Goal: Information Seeking & Learning: Learn about a topic

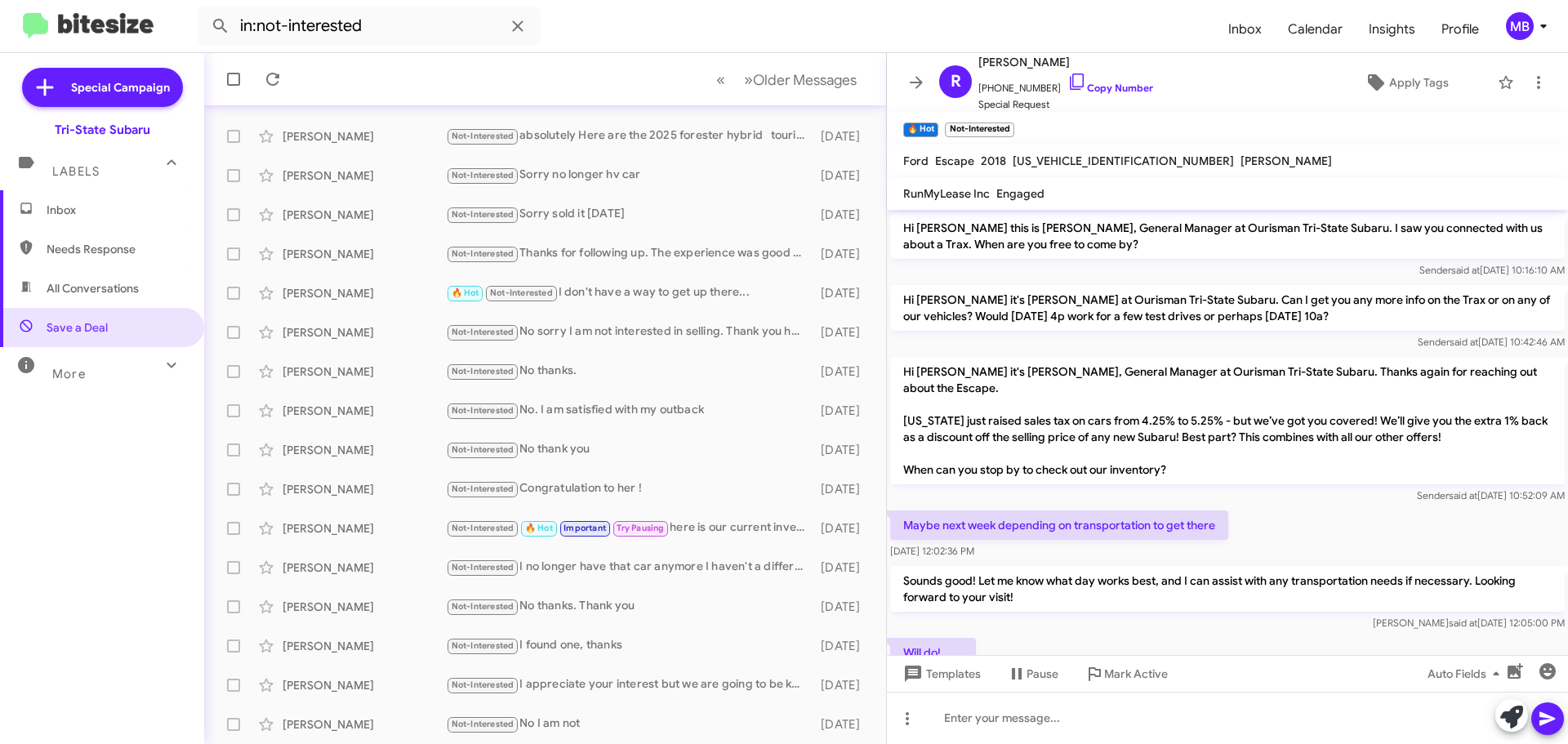
scroll to position [214, 0]
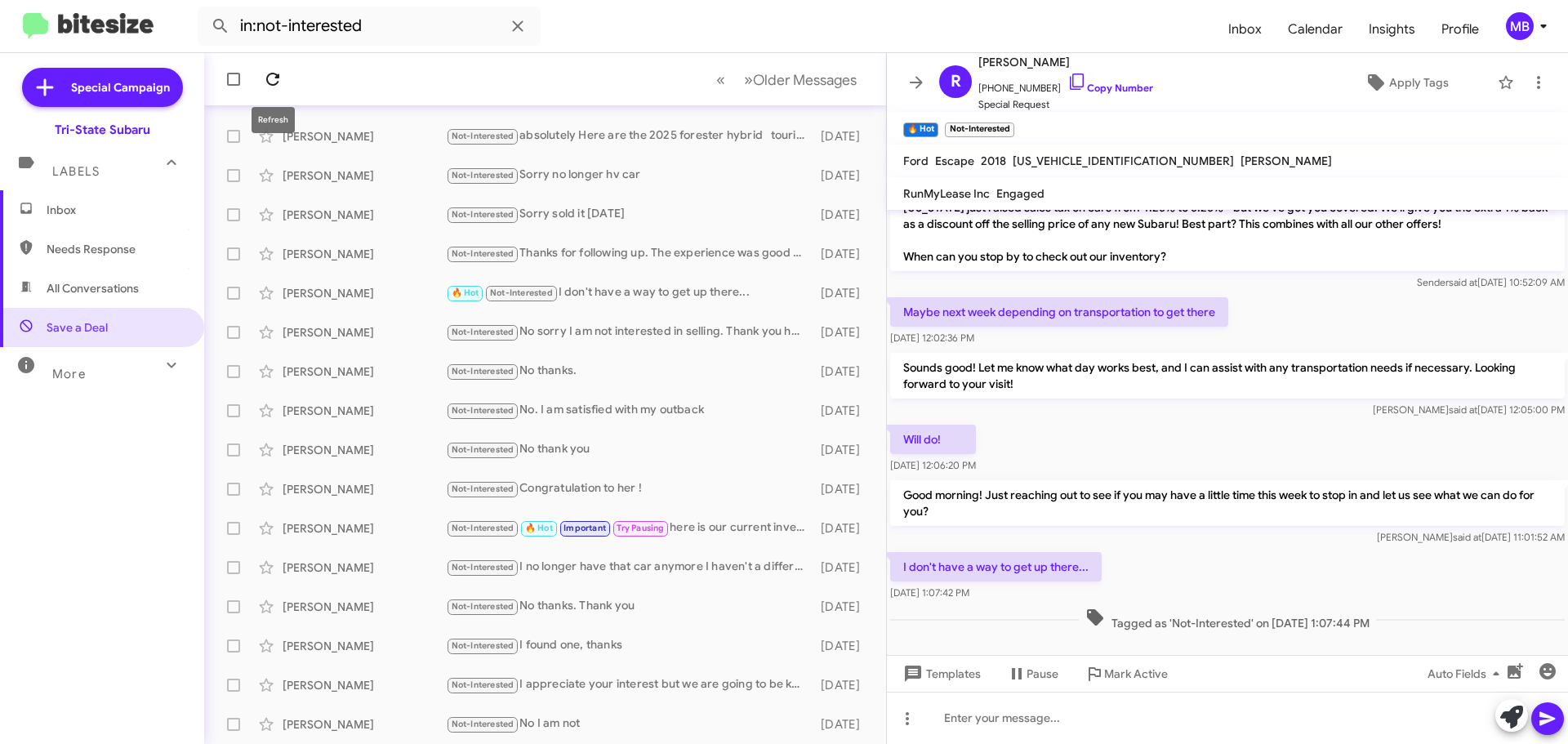
click at [277, 77] on icon at bounding box center [272, 79] width 13 height 13
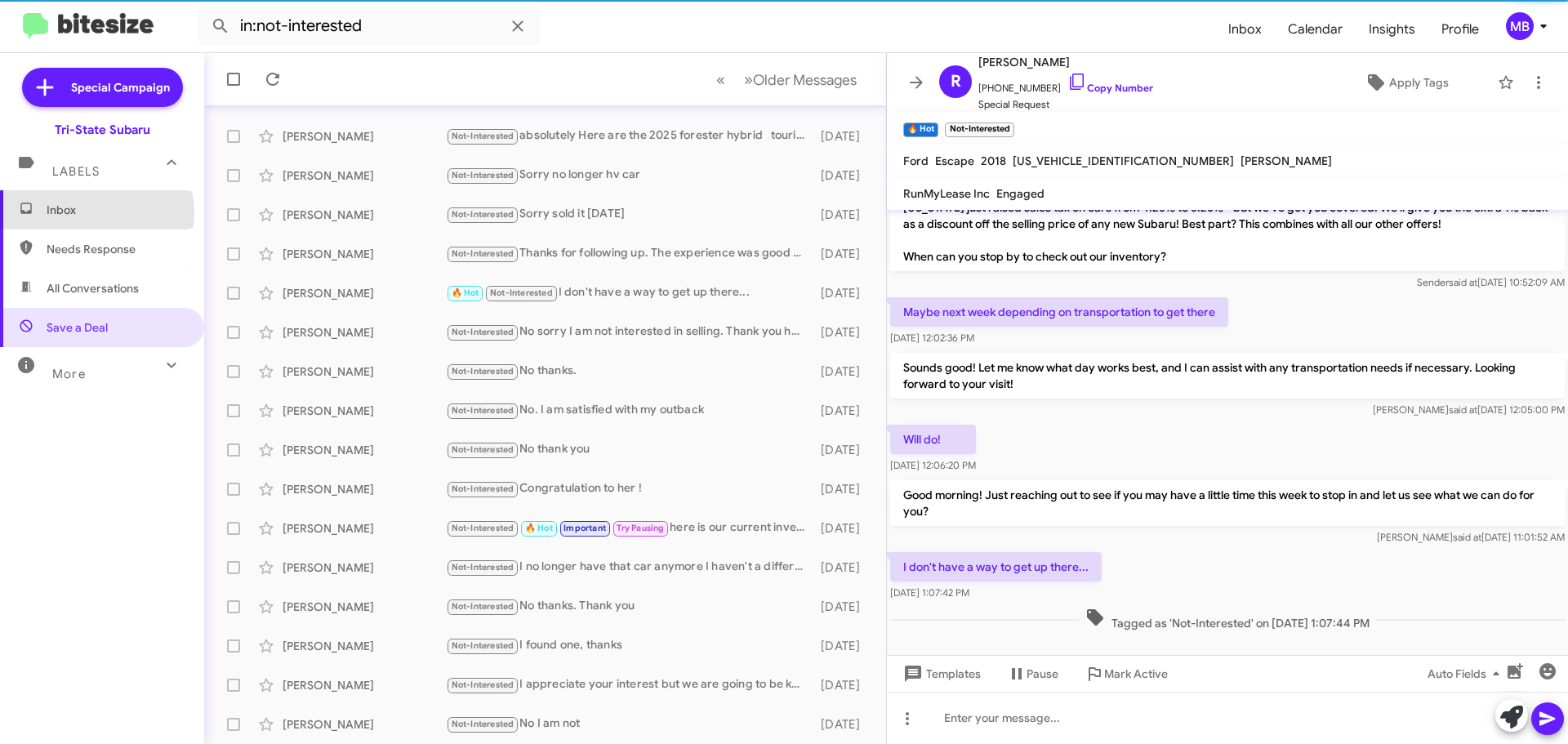
click at [94, 214] on span "Inbox" at bounding box center [115, 210] width 139 height 17
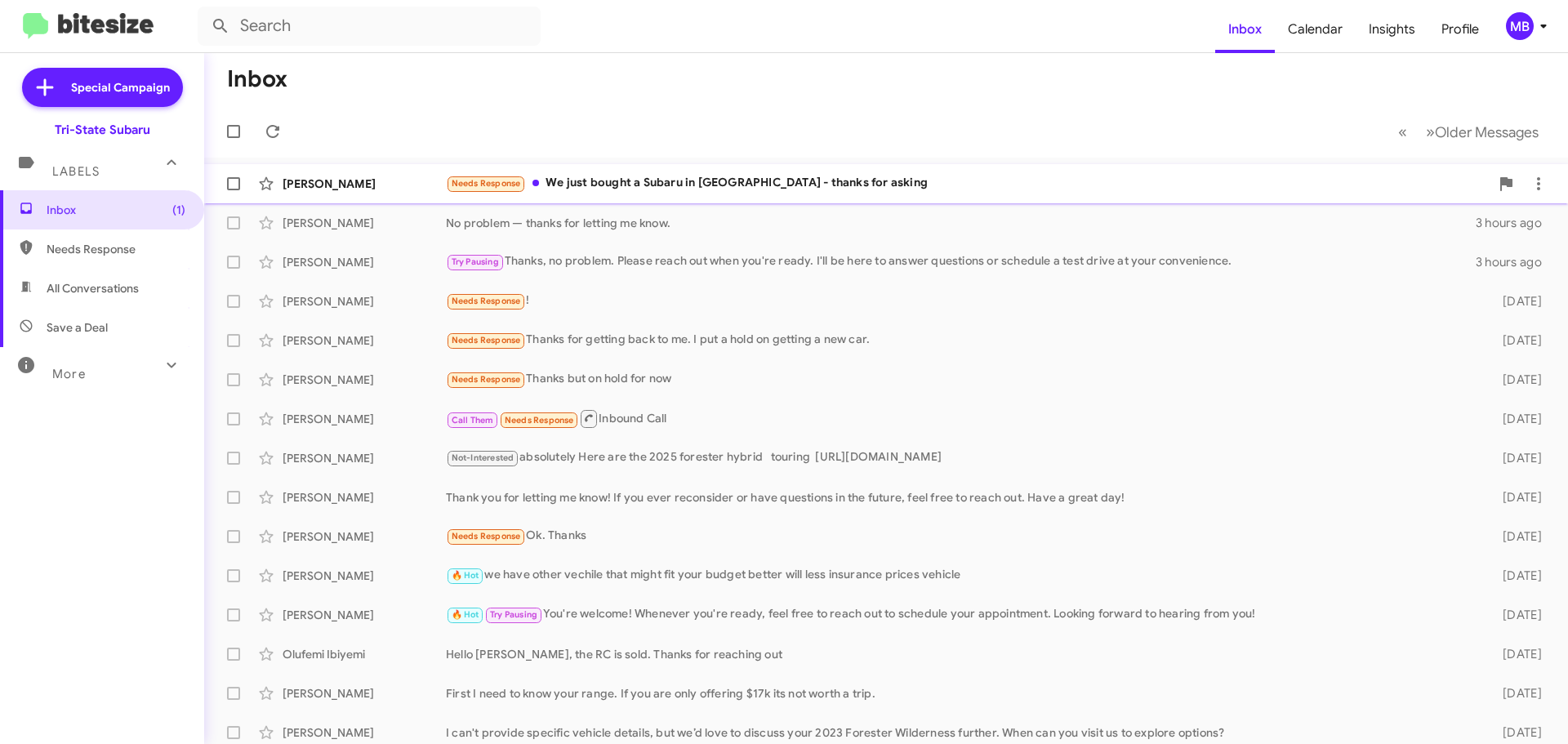
click at [616, 190] on div "Needs Response We just bought a Subaru in [GEOGRAPHIC_DATA] - thanks for asking" at bounding box center [967, 183] width 1044 height 19
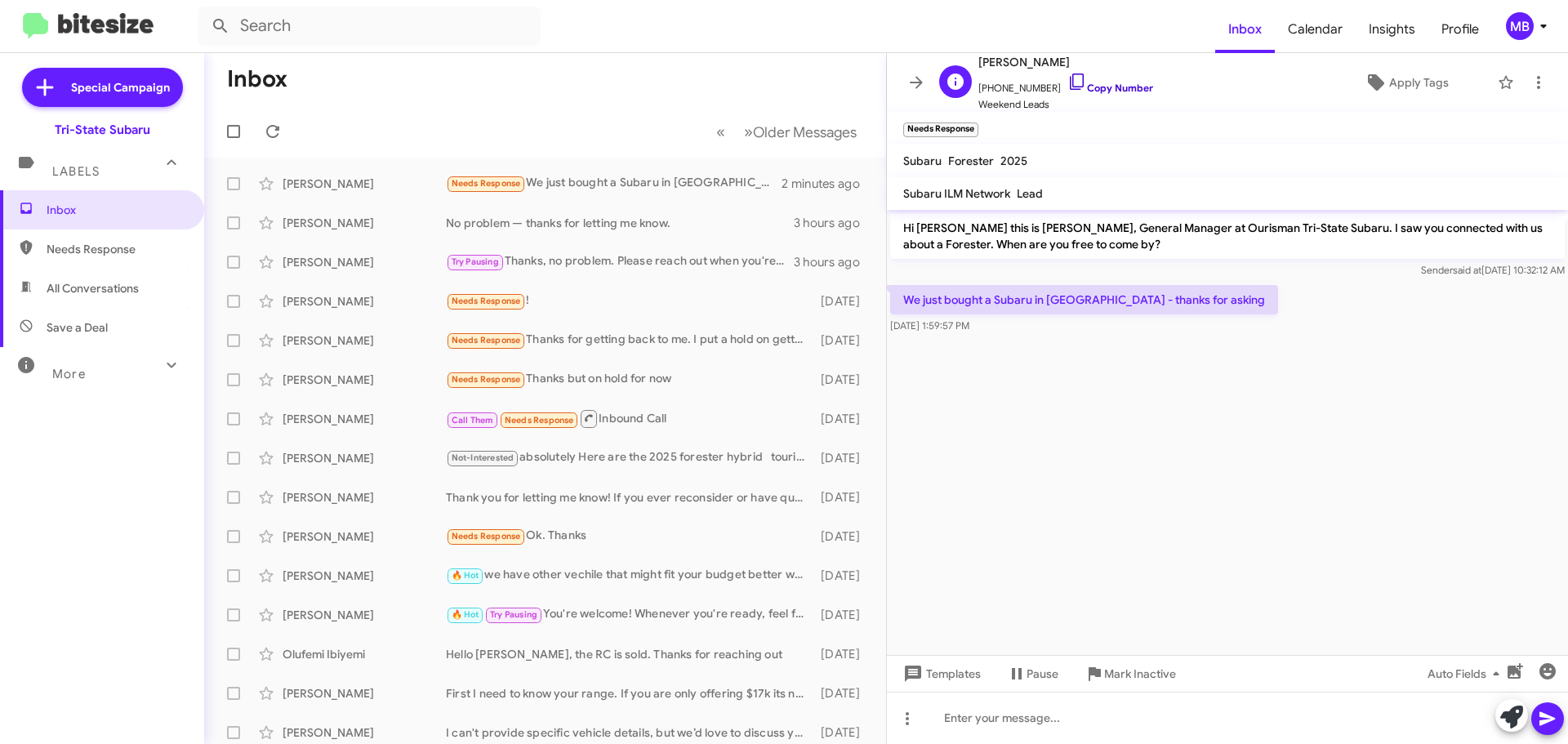
click at [1105, 87] on link "Copy Number" at bounding box center [1110, 88] width 86 height 12
drag, startPoint x: 1117, startPoint y: 305, endPoint x: 901, endPoint y: 286, distance: 216.8
click at [901, 286] on p "We just bought a Subaru in [GEOGRAPHIC_DATA] - thanks for asking" at bounding box center [1084, 300] width 388 height 30
copy p "We just bought a Subaru in [GEOGRAPHIC_DATA] - thanks for asking"
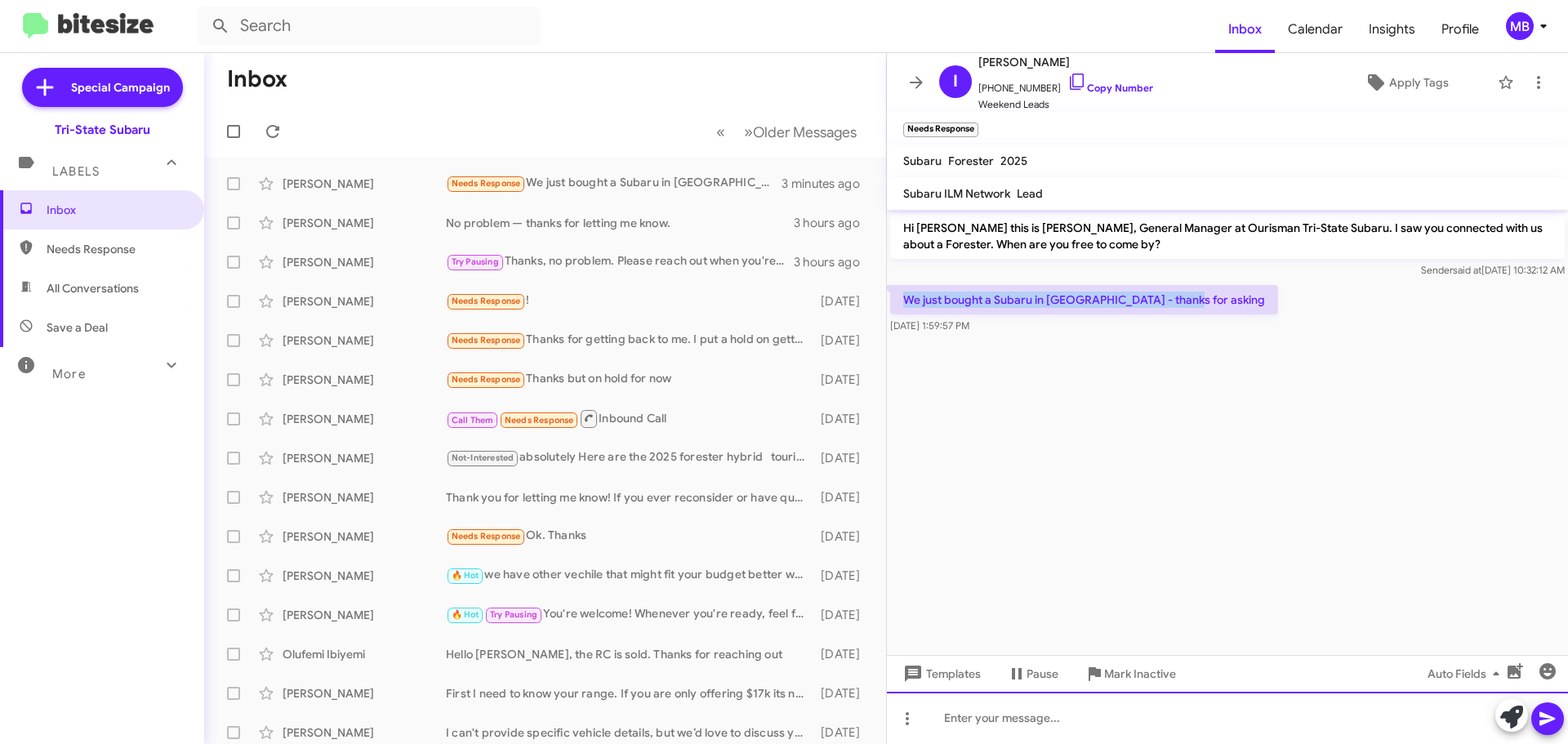
drag, startPoint x: 1202, startPoint y: 714, endPoint x: 1255, endPoint y: 710, distance: 53.2
click at [1202, 714] on div at bounding box center [1228, 717] width 681 height 52
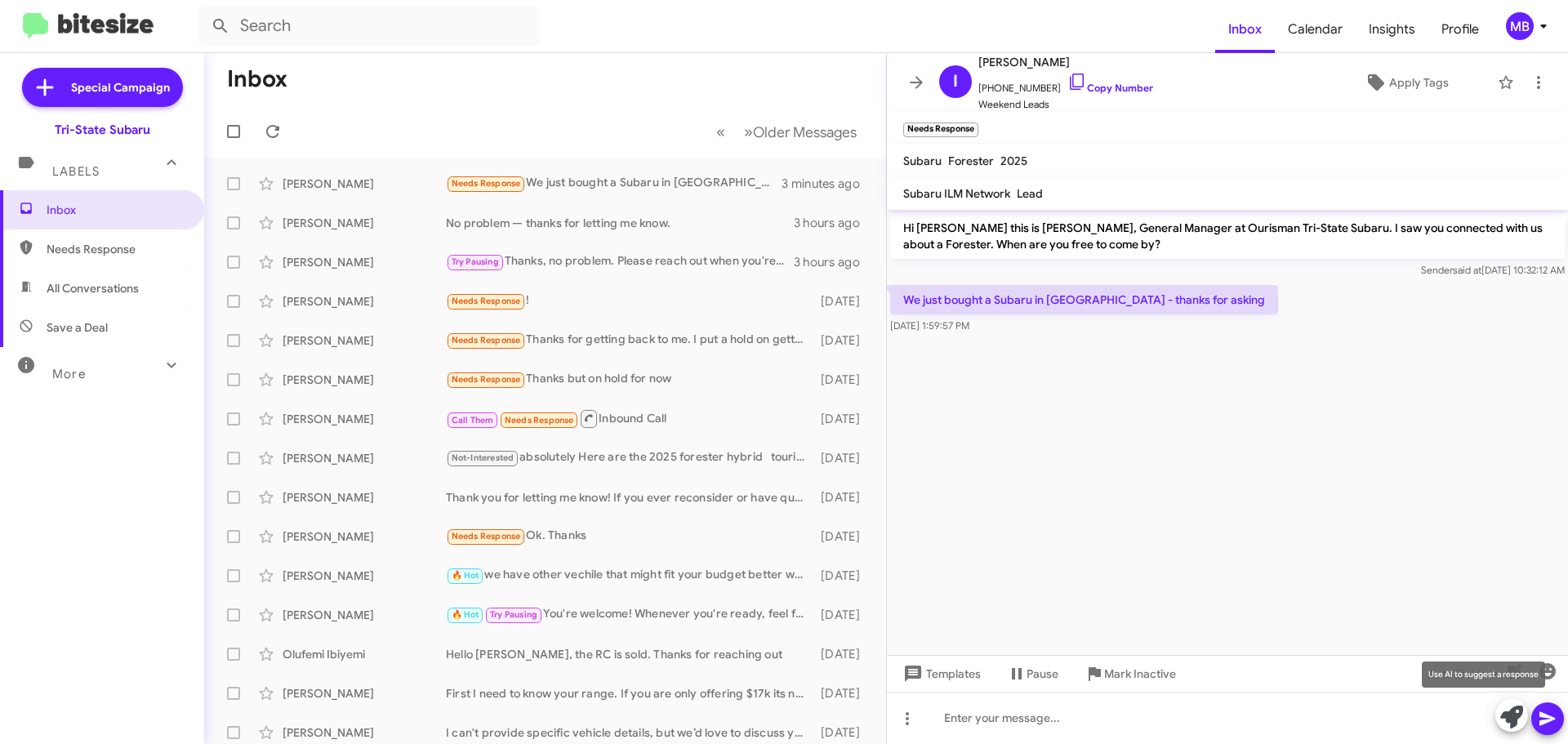
click at [1512, 716] on icon at bounding box center [1511, 716] width 23 height 23
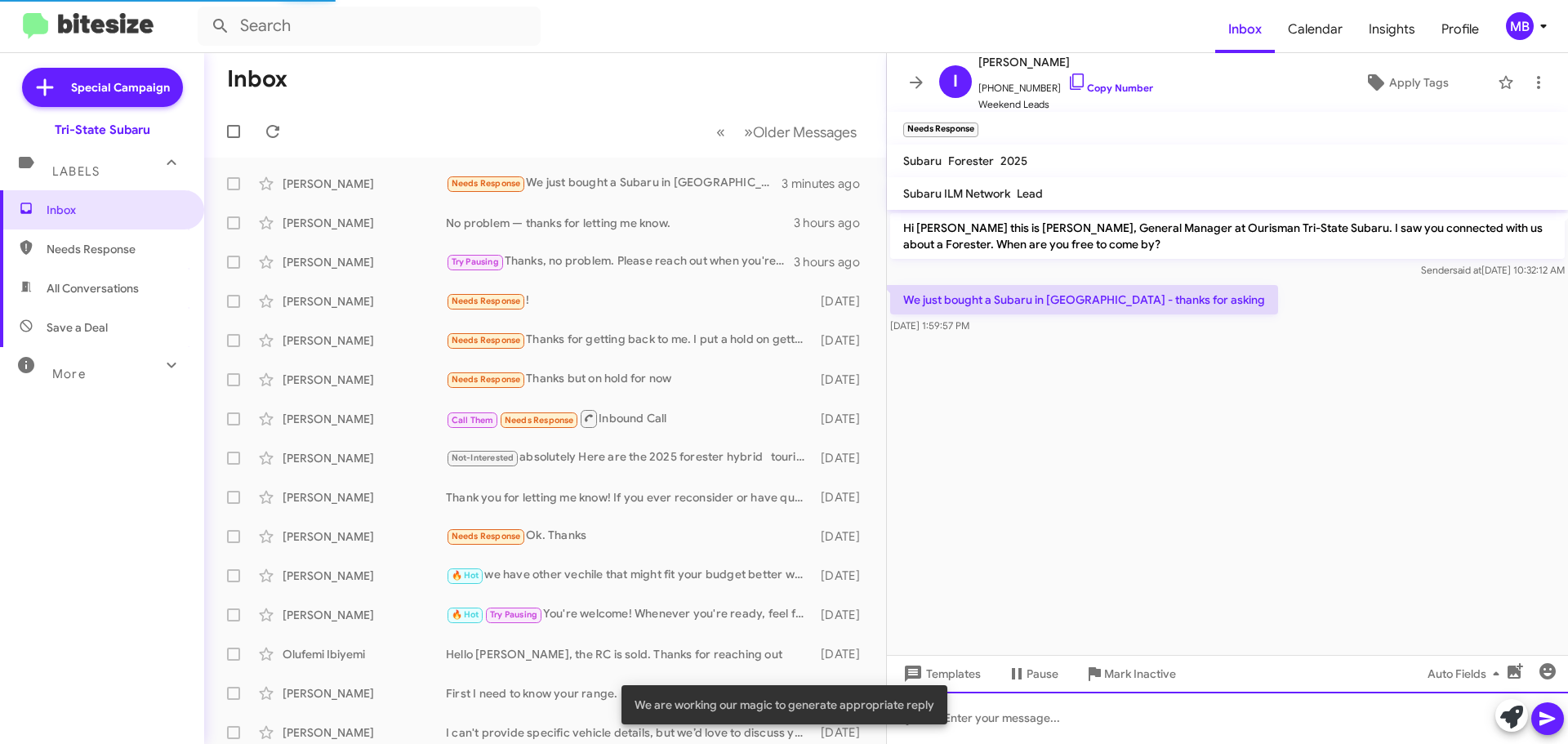
click at [1403, 740] on div at bounding box center [1228, 717] width 681 height 52
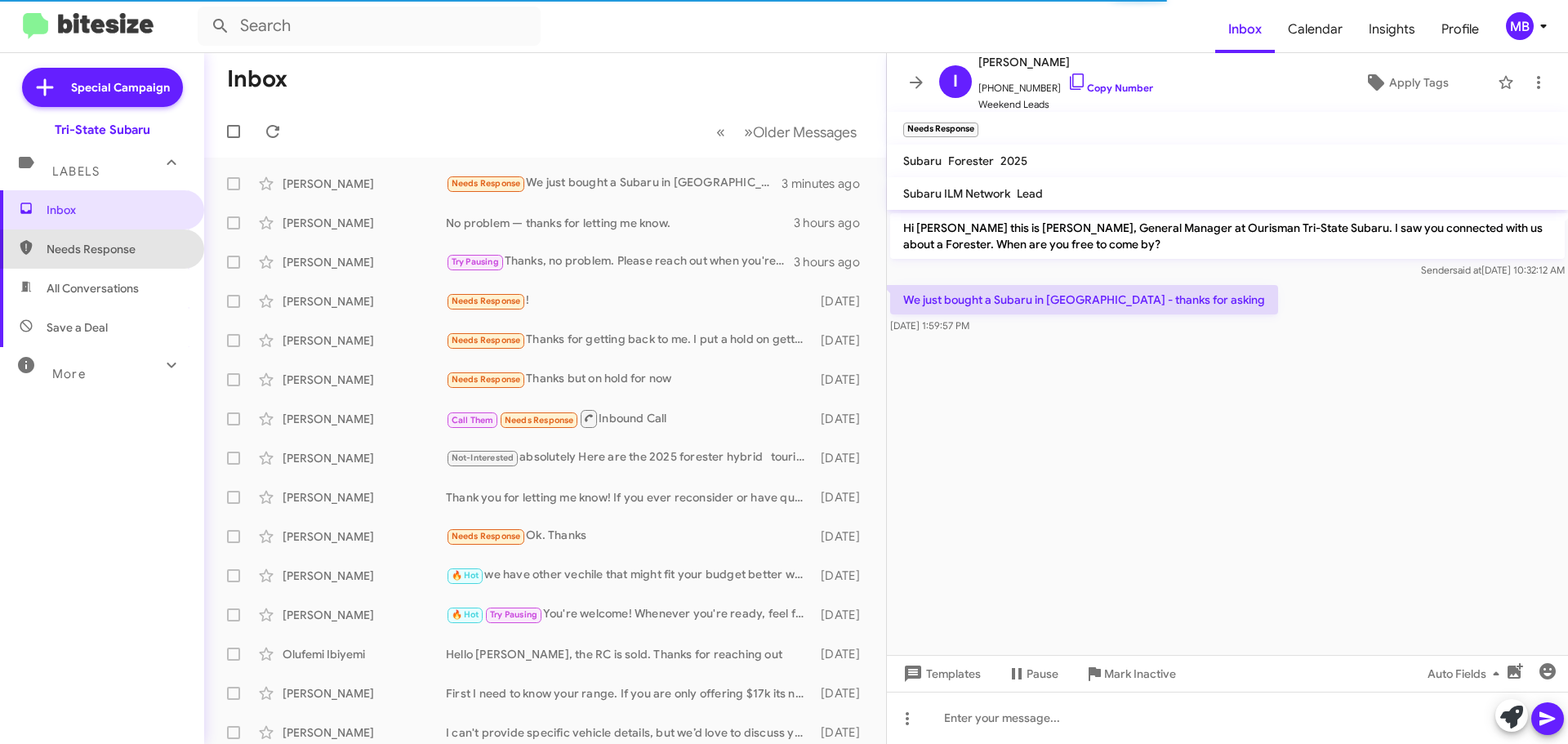
click at [118, 258] on span "Needs Response" at bounding box center [102, 249] width 205 height 39
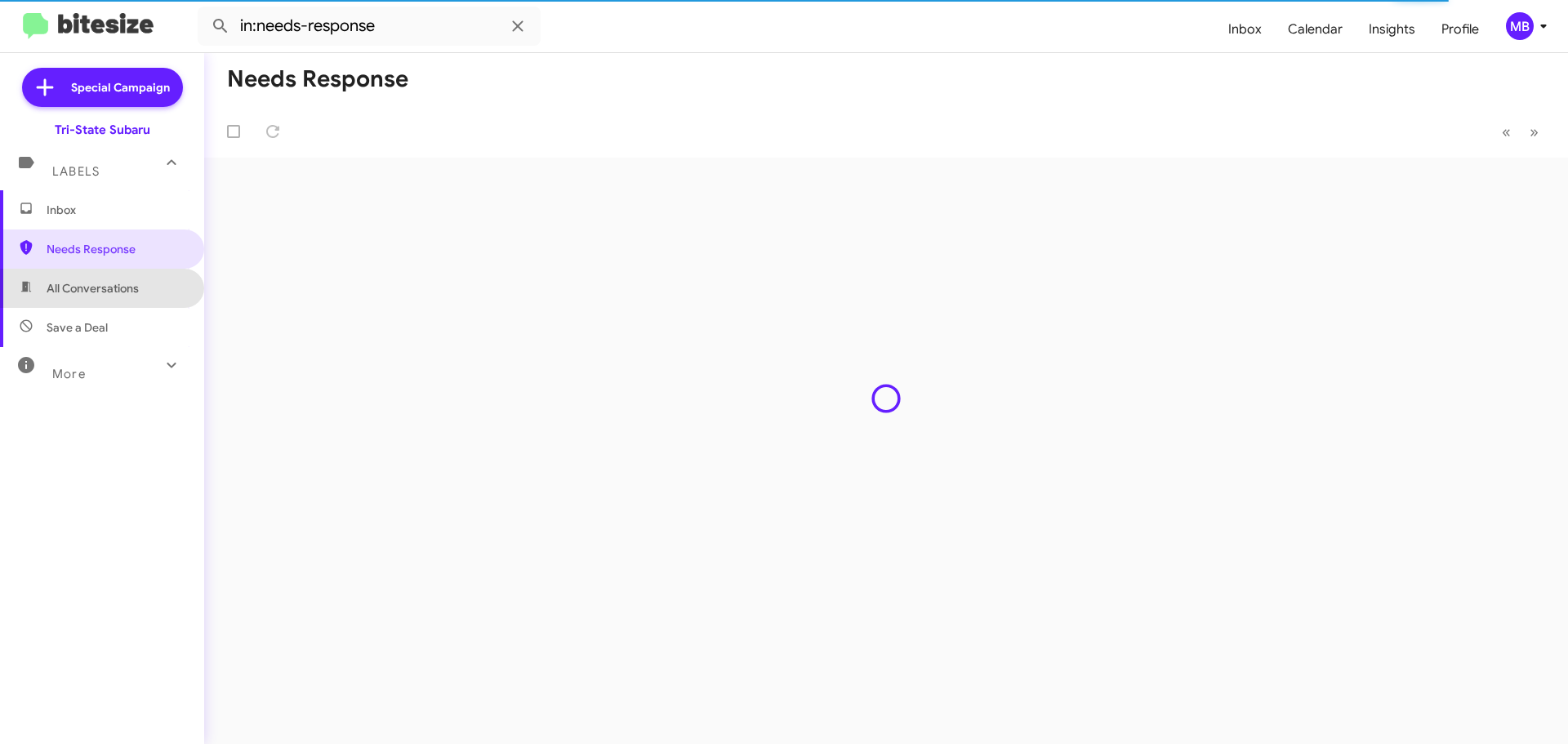
click at [142, 295] on span "All Conversations" at bounding box center [102, 288] width 205 height 39
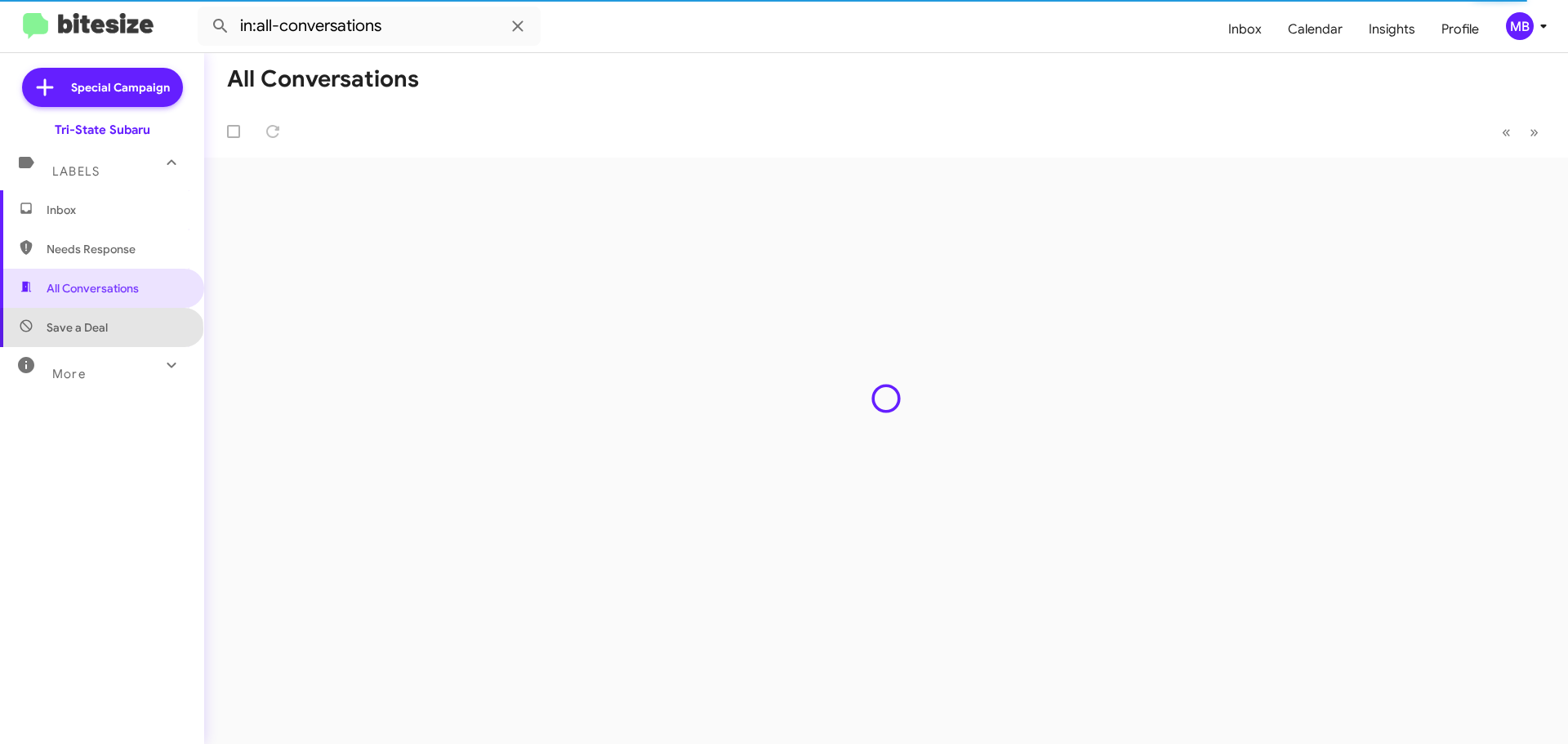
click at [100, 329] on span "Save a Deal" at bounding box center [77, 328] width 61 height 17
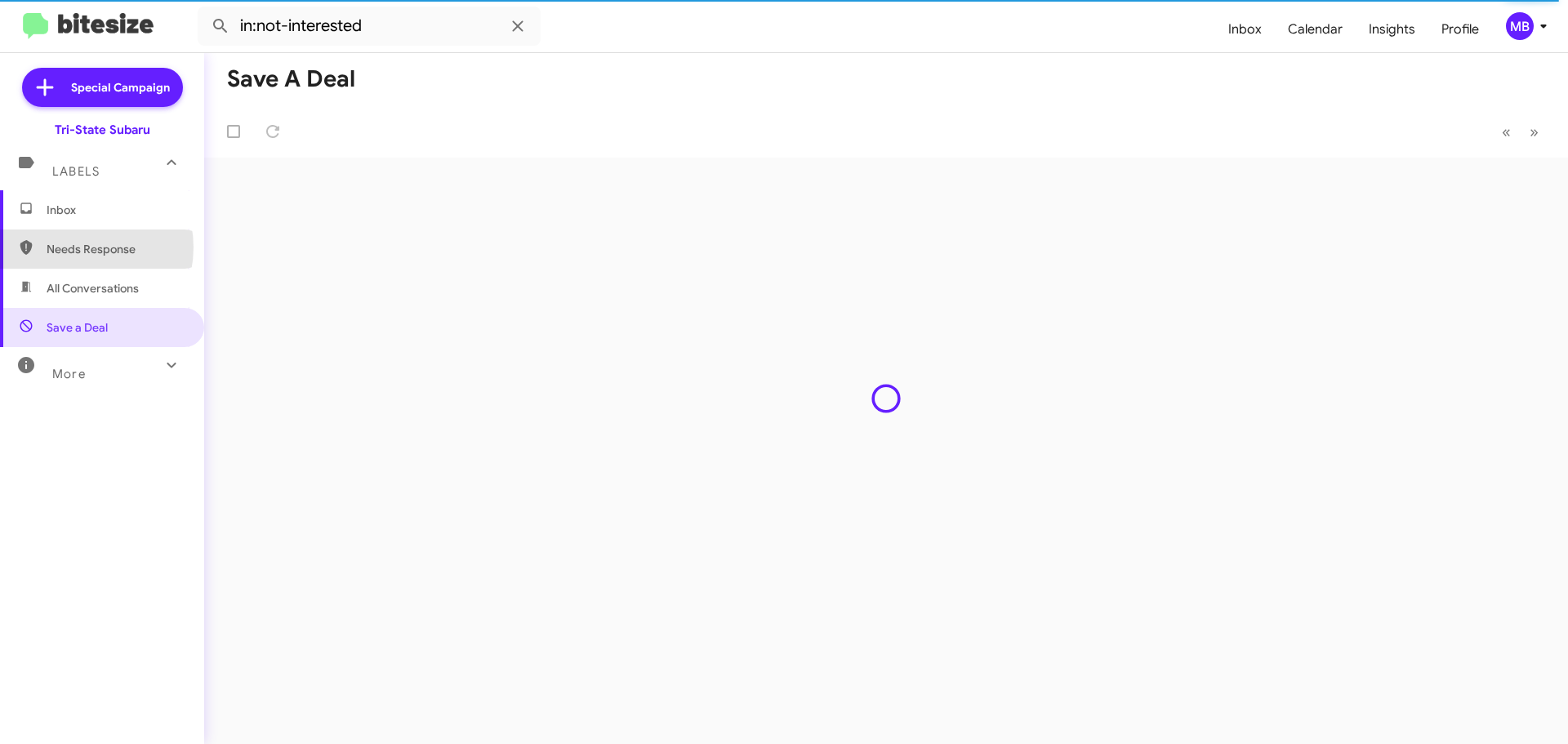
click at [75, 248] on span "Needs Response" at bounding box center [115, 249] width 139 height 17
type input "in:needs-response"
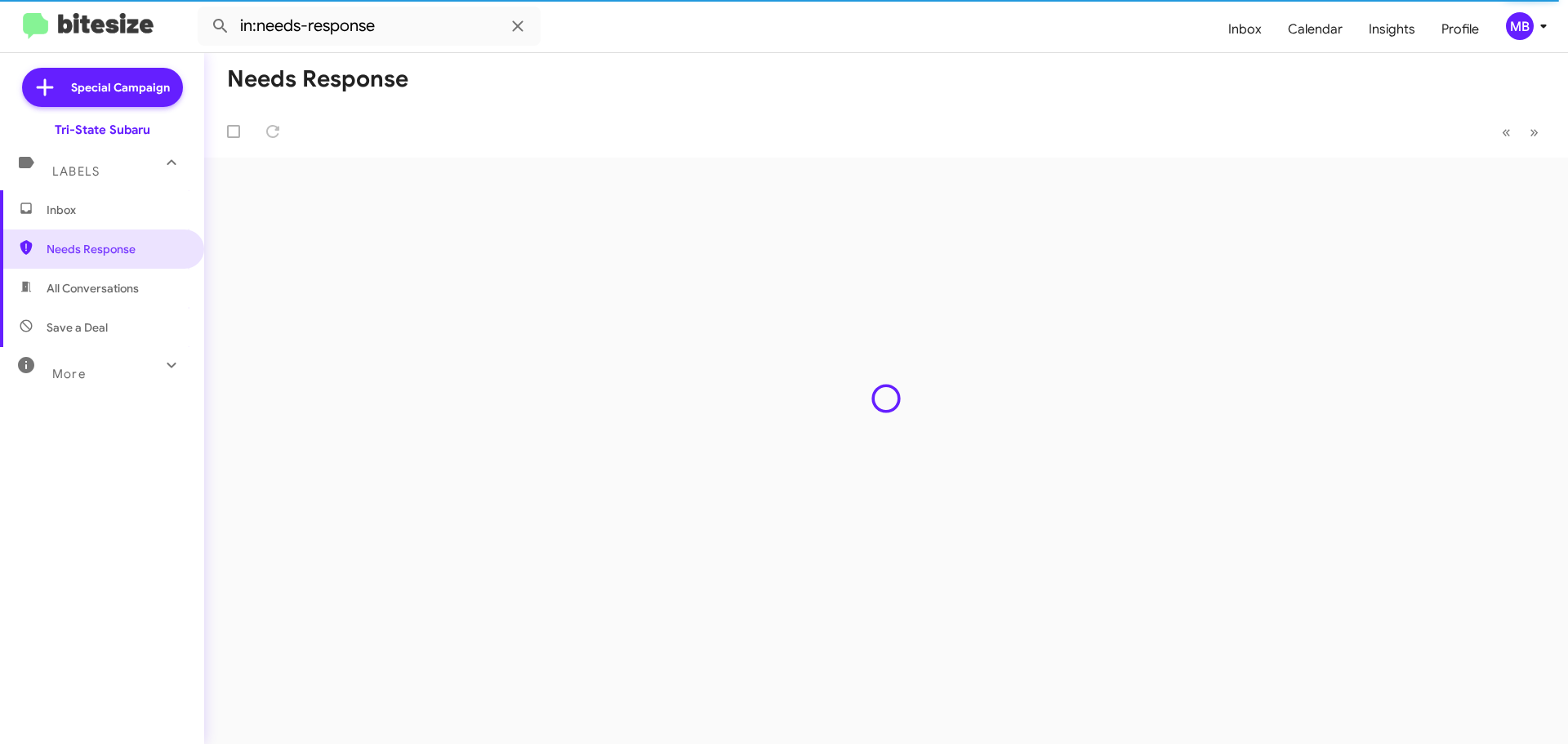
click at [81, 214] on span "Inbox" at bounding box center [115, 210] width 139 height 17
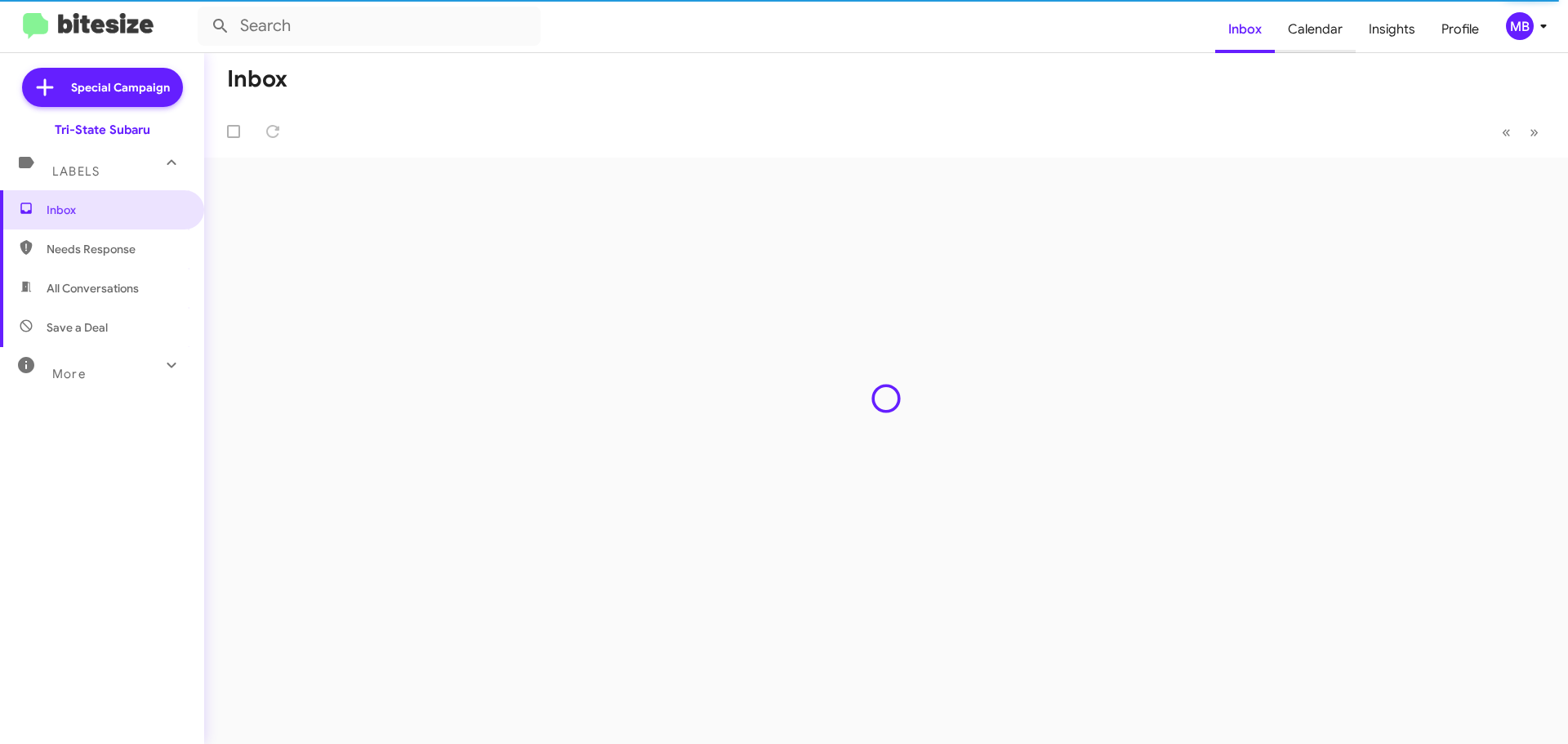
click at [1322, 25] on span "Calendar" at bounding box center [1315, 30] width 81 height 47
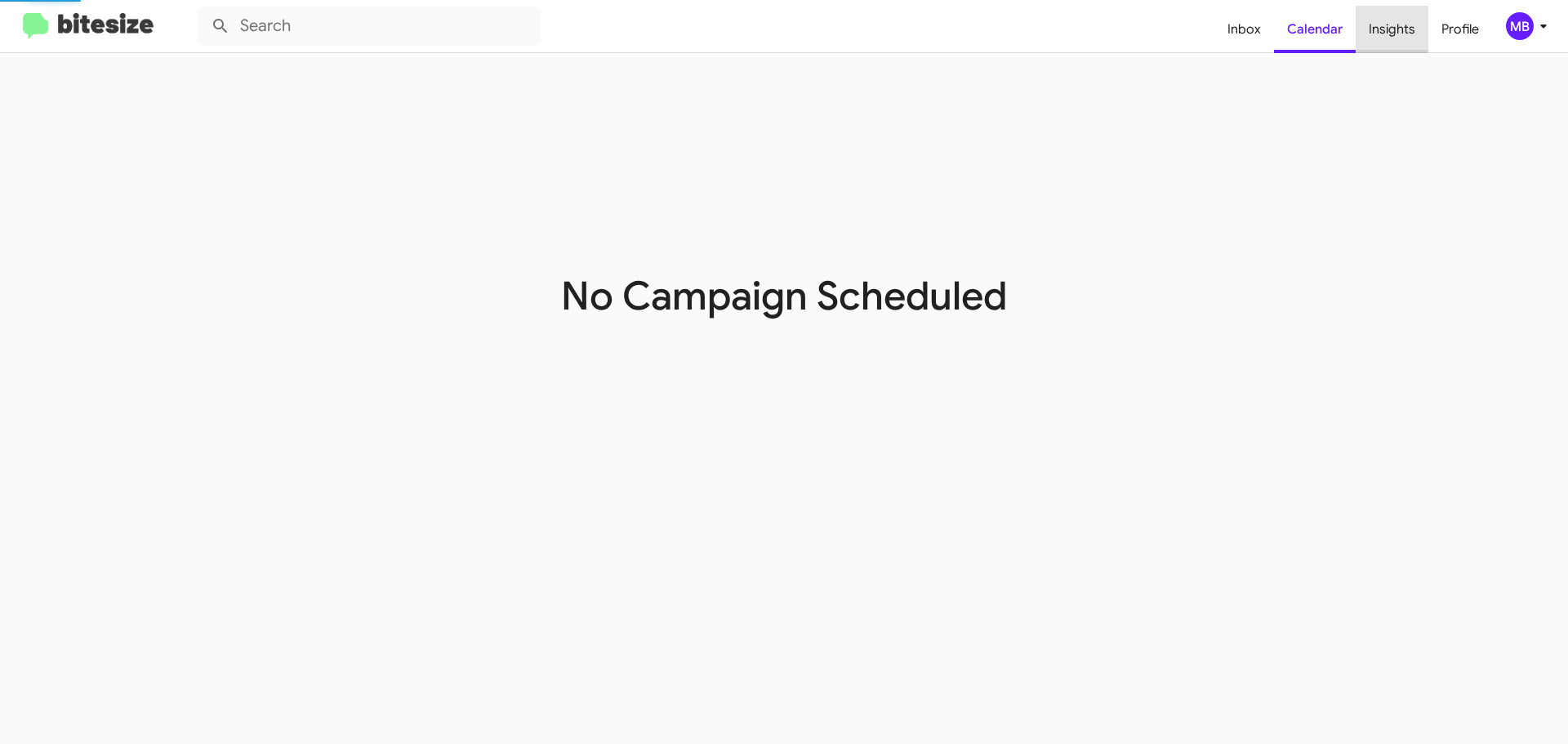
click at [1387, 25] on span "Insights" at bounding box center [1392, 30] width 73 height 47
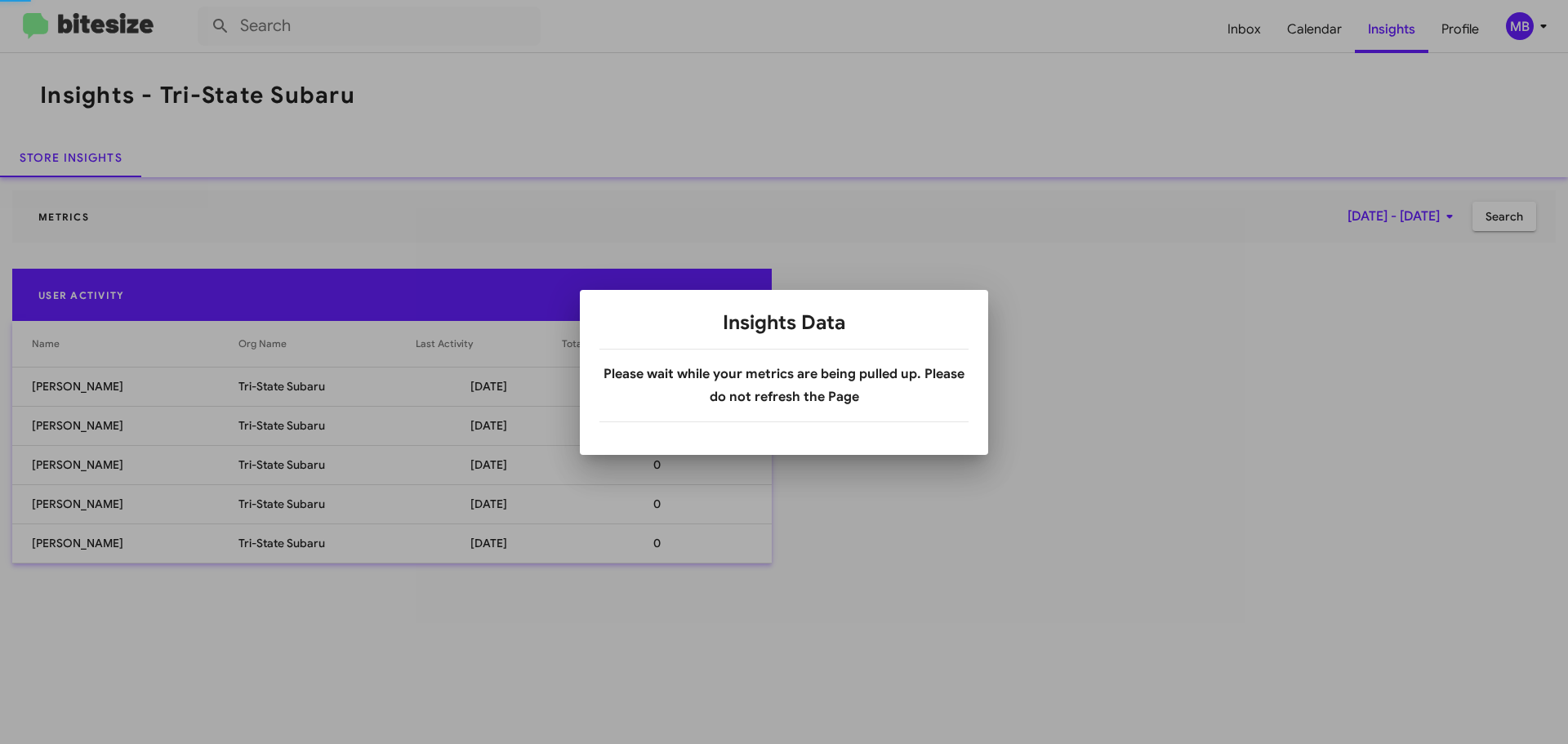
click at [1238, 28] on div at bounding box center [784, 372] width 1568 height 744
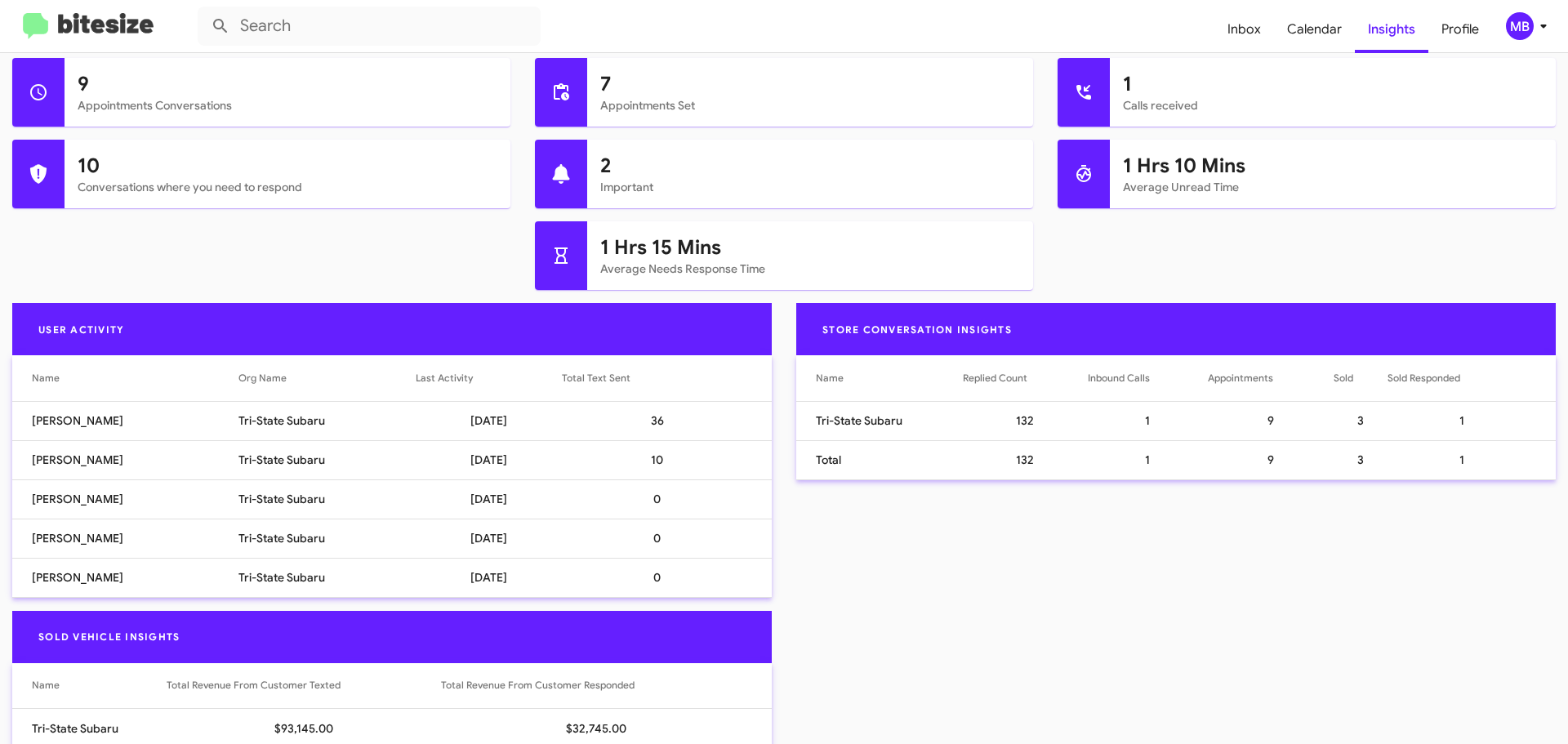
scroll to position [387, 0]
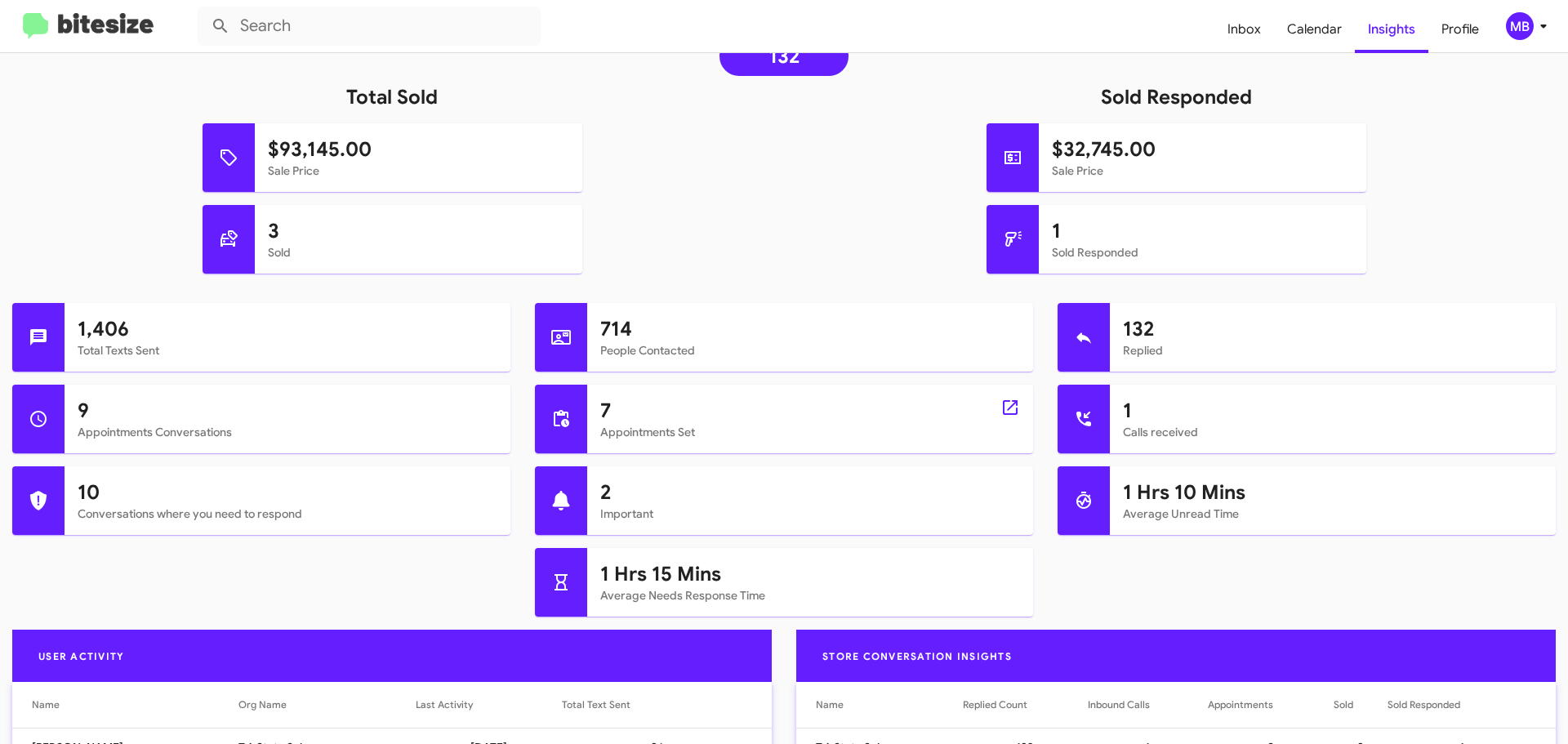
click at [600, 412] on h1 "7" at bounding box center [810, 410] width 420 height 27
click at [1001, 403] on icon at bounding box center [1010, 407] width 20 height 20
type input "in:appointment-set"
